Goal: Book appointment/travel/reservation

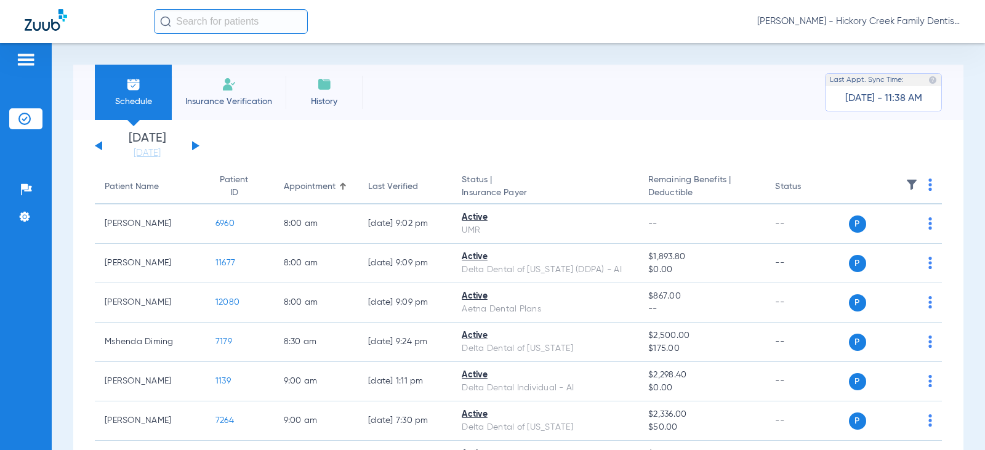
click at [234, 80] on img at bounding box center [229, 84] width 15 height 15
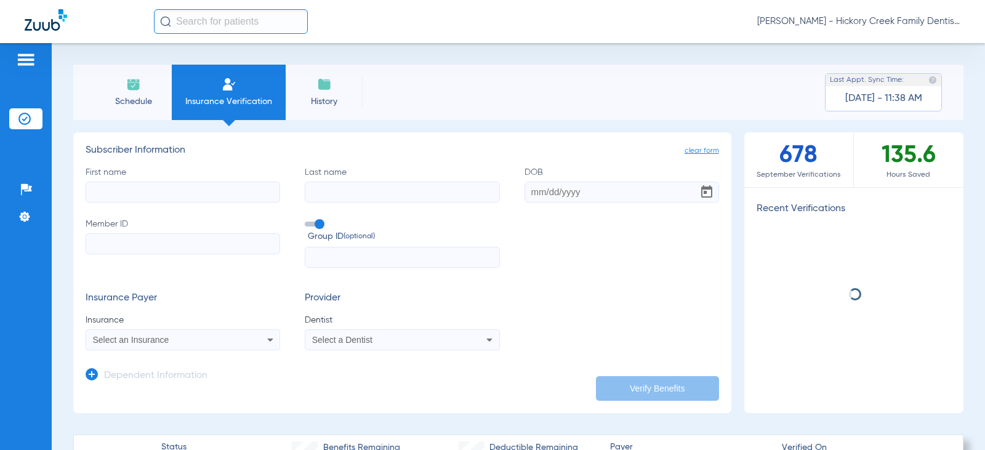
click at [146, 91] on li "Schedule" at bounding box center [133, 92] width 77 height 55
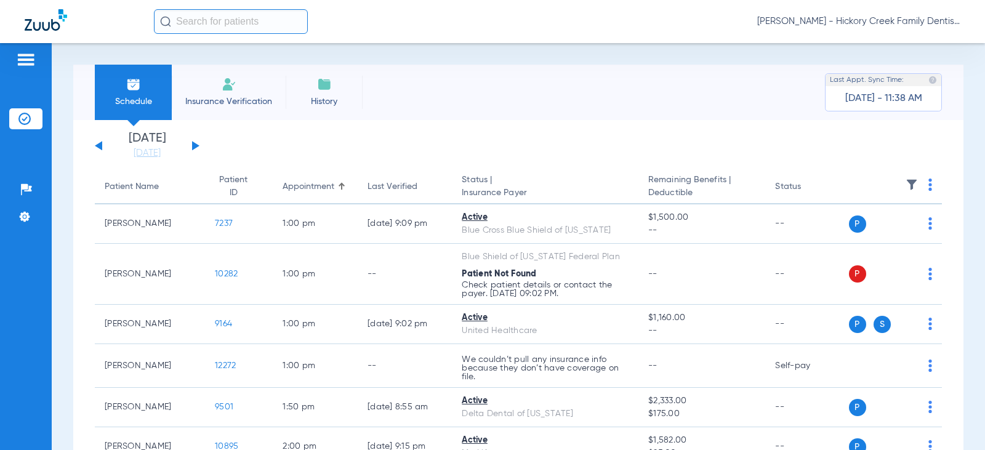
click at [191, 145] on div "[DATE] [DATE] [DATE] [DATE] [DATE] [DATE] [DATE] [DATE] [DATE] [DATE] [DATE] [D…" at bounding box center [147, 145] width 105 height 27
click at [193, 145] on button at bounding box center [195, 145] width 7 height 9
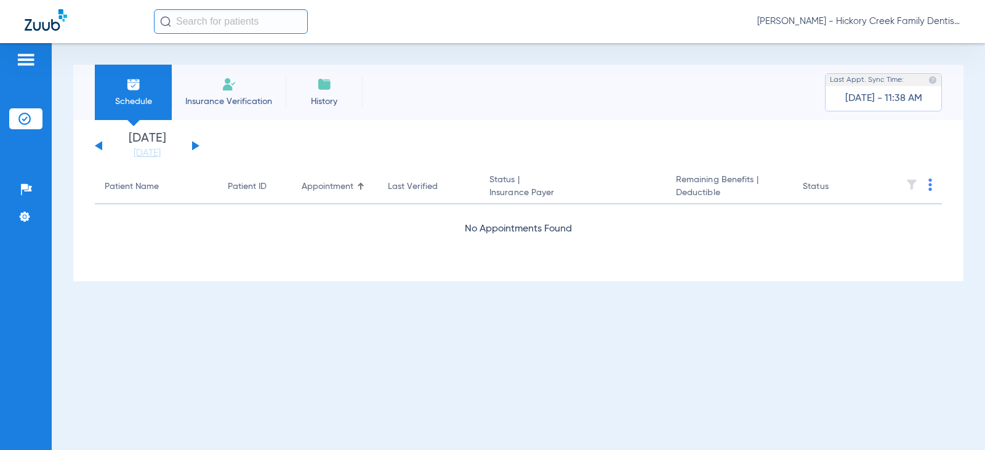
click at [192, 142] on button at bounding box center [195, 145] width 7 height 9
click at [190, 149] on div "[DATE] [DATE] [DATE] [DATE] [DATE] [DATE] [DATE] [DATE] [DATE] [DATE] [DATE] [D…" at bounding box center [147, 145] width 105 height 27
click at [195, 145] on button at bounding box center [195, 145] width 7 height 9
